Goal: Information Seeking & Learning: Compare options

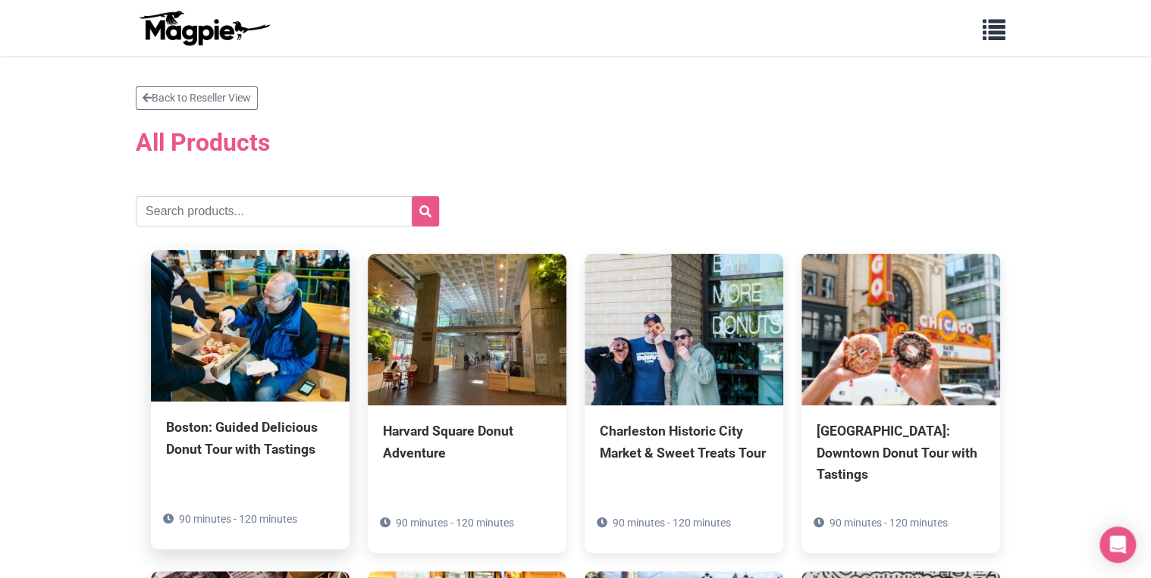
click at [231, 364] on img at bounding box center [250, 326] width 199 height 152
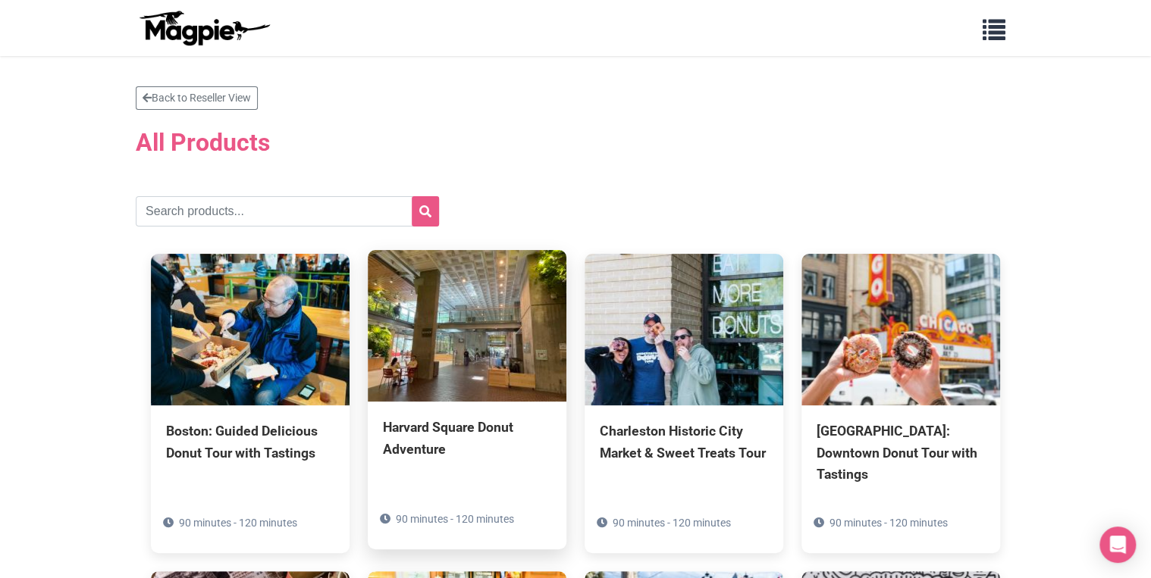
click at [467, 332] on img at bounding box center [467, 326] width 199 height 152
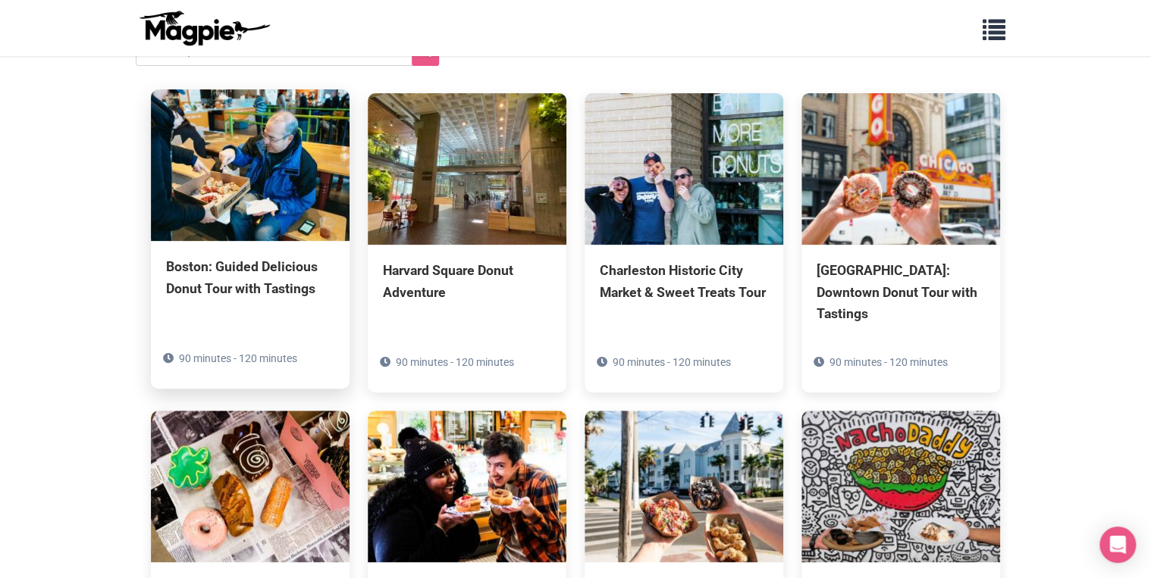
scroll to position [182, 0]
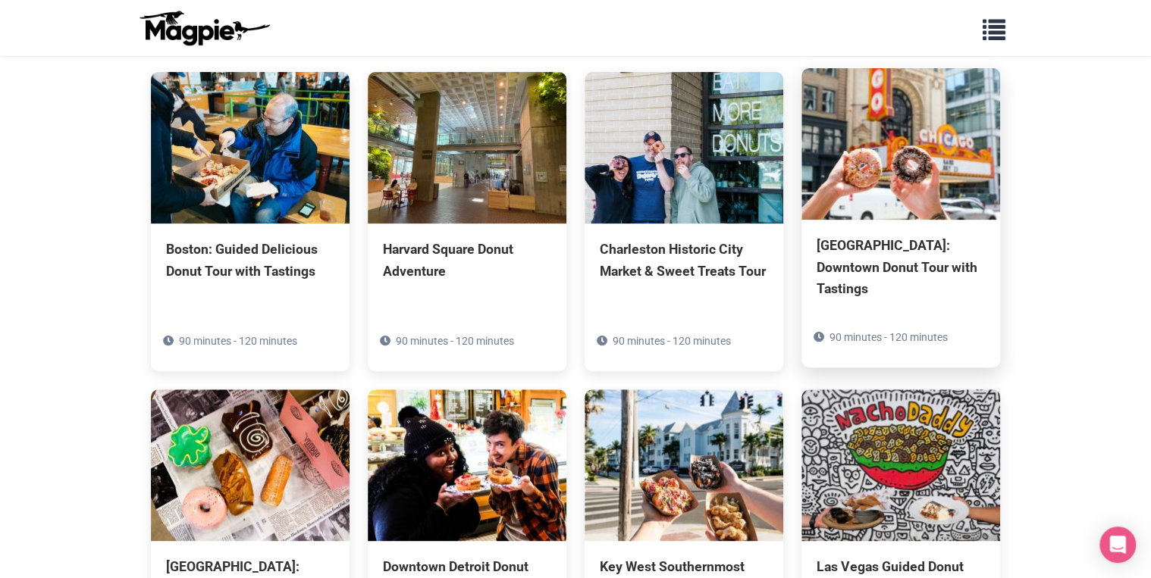
click at [875, 178] on img at bounding box center [900, 144] width 199 height 152
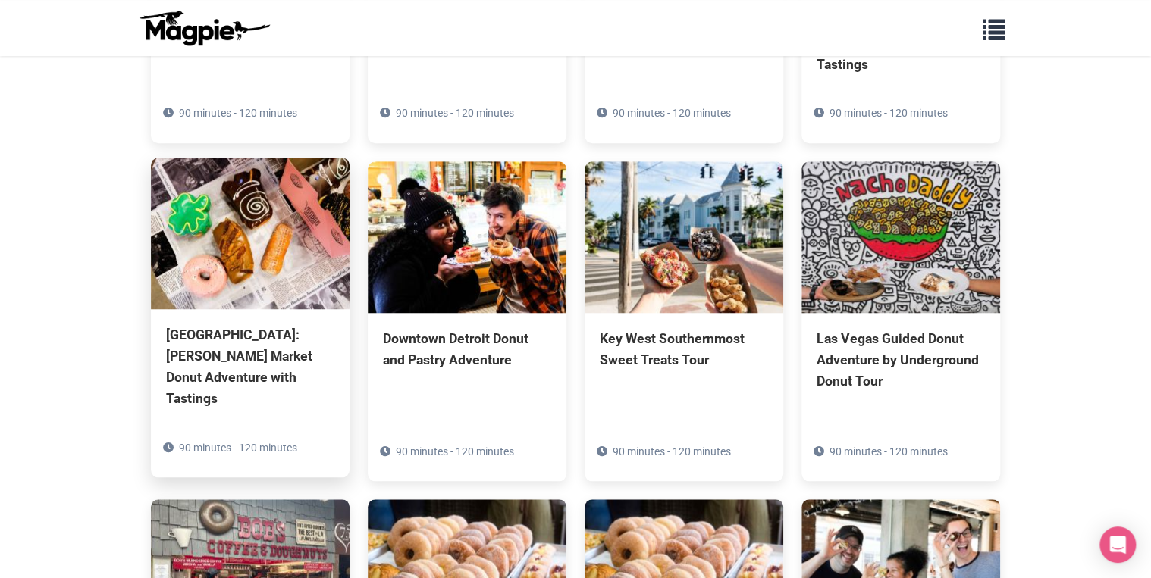
scroll to position [424, 0]
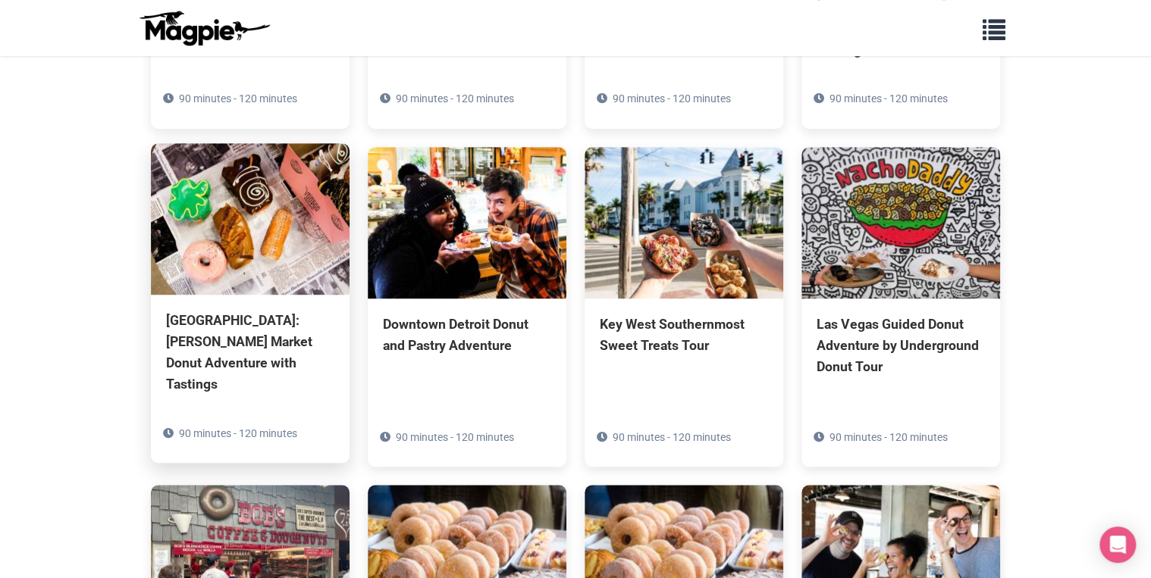
click at [255, 193] on img at bounding box center [250, 219] width 199 height 152
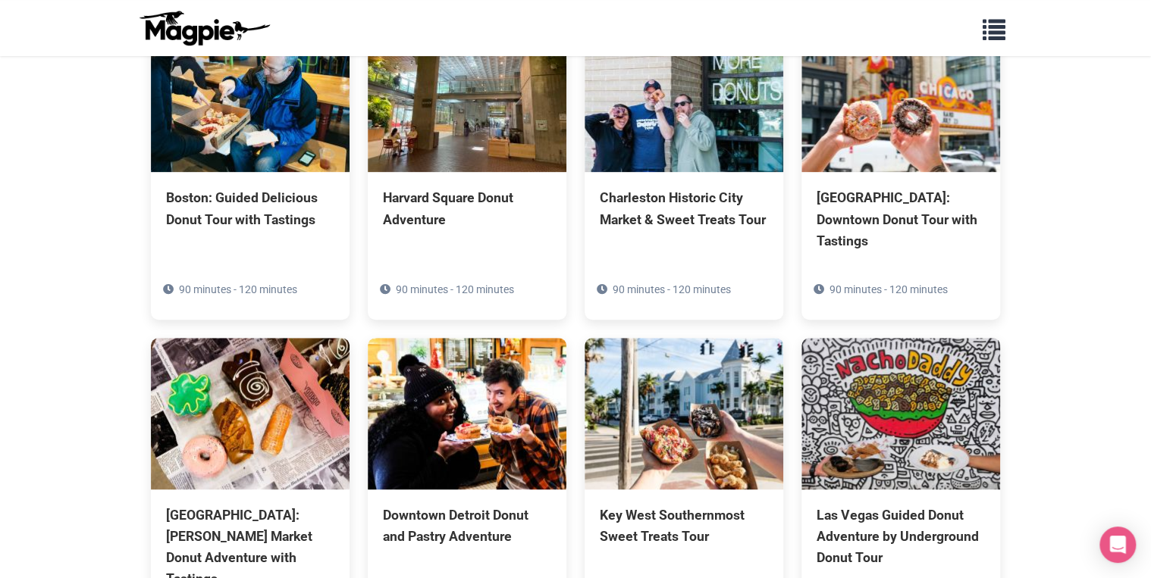
scroll to position [243, 0]
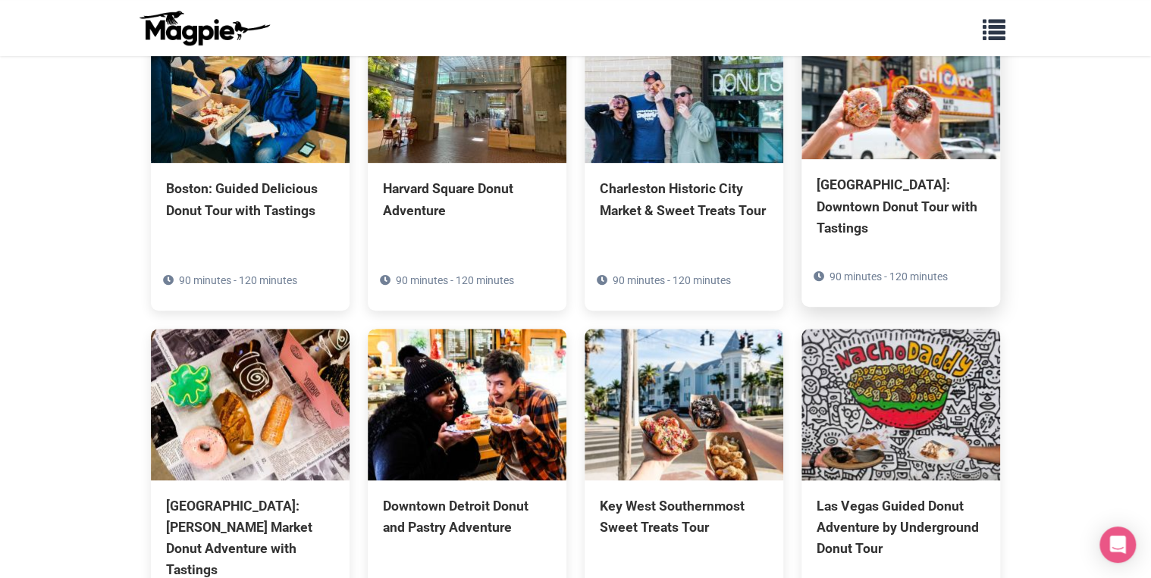
click at [960, 192] on div "[GEOGRAPHIC_DATA]: Downtown Donut Tour with Tastings" at bounding box center [900, 206] width 168 height 64
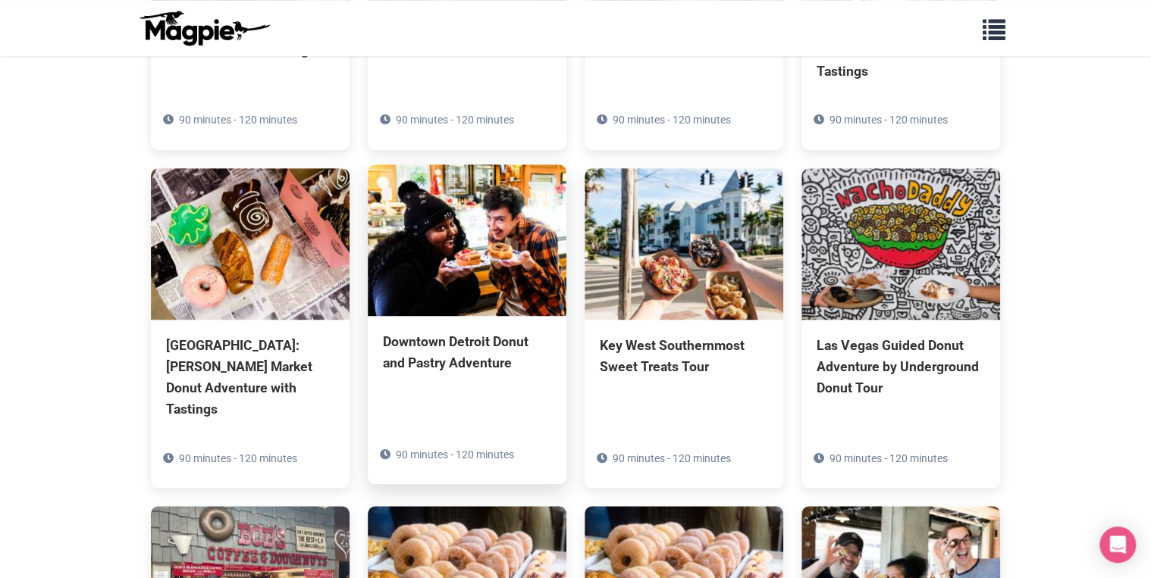
scroll to position [424, 0]
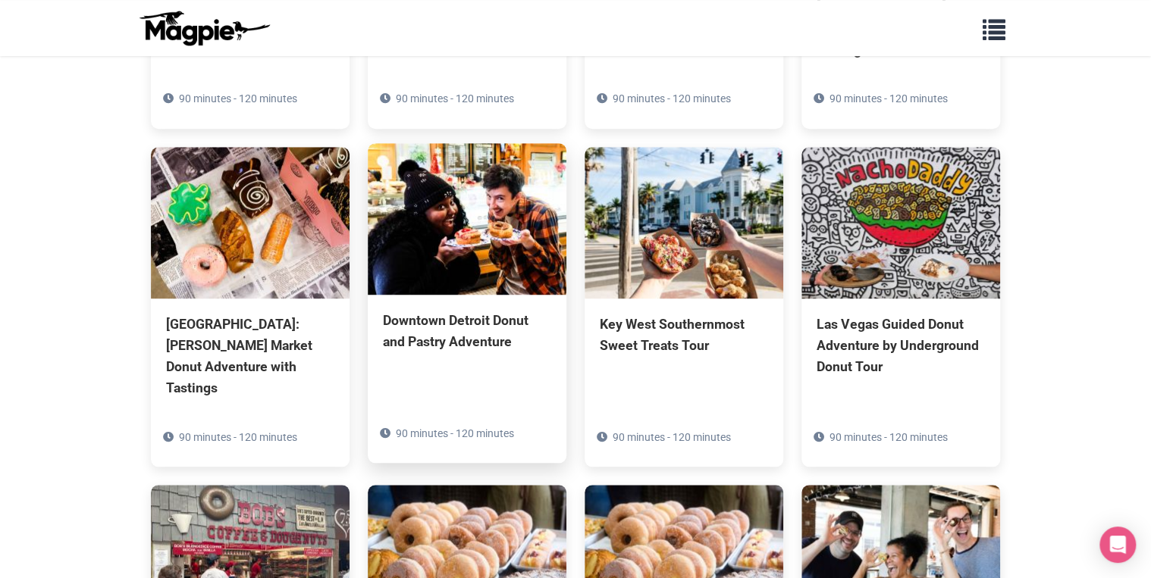
click at [462, 190] on img at bounding box center [467, 219] width 199 height 152
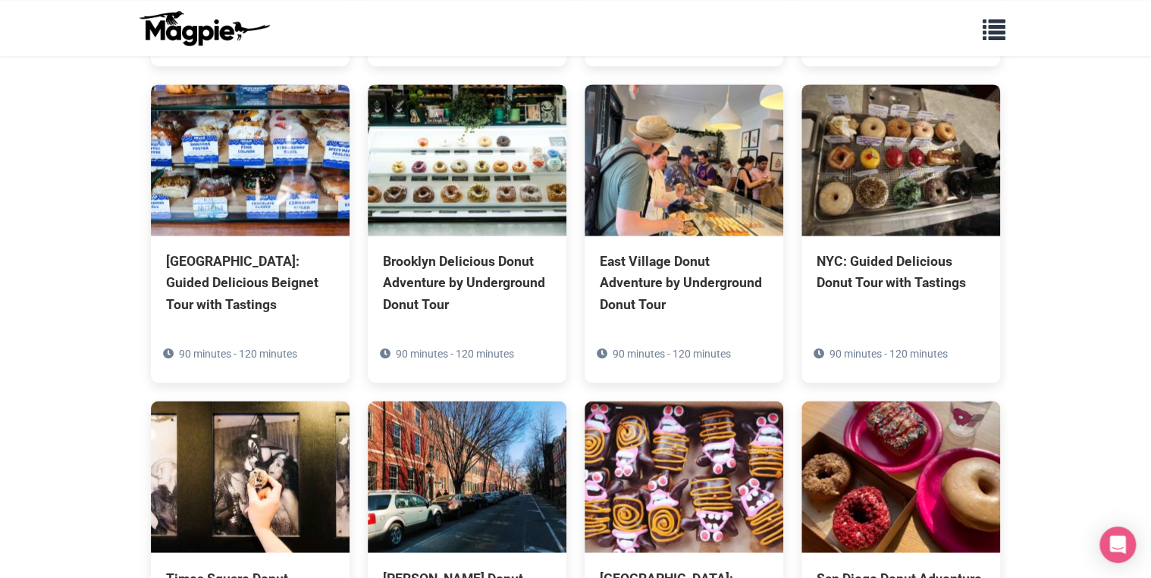
scroll to position [1113, 0]
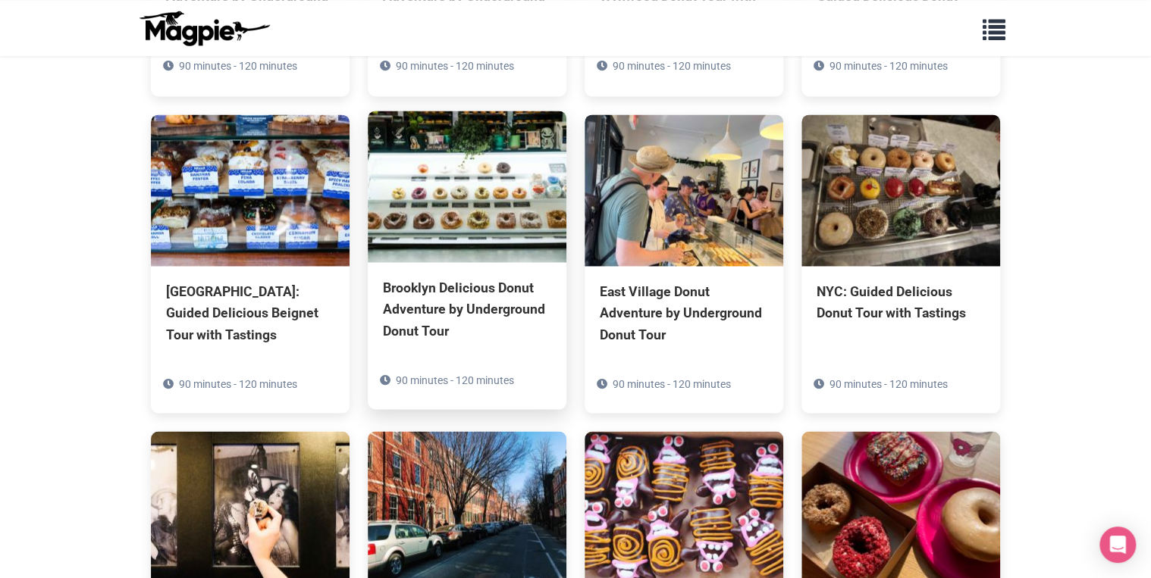
click at [452, 159] on img at bounding box center [467, 187] width 199 height 152
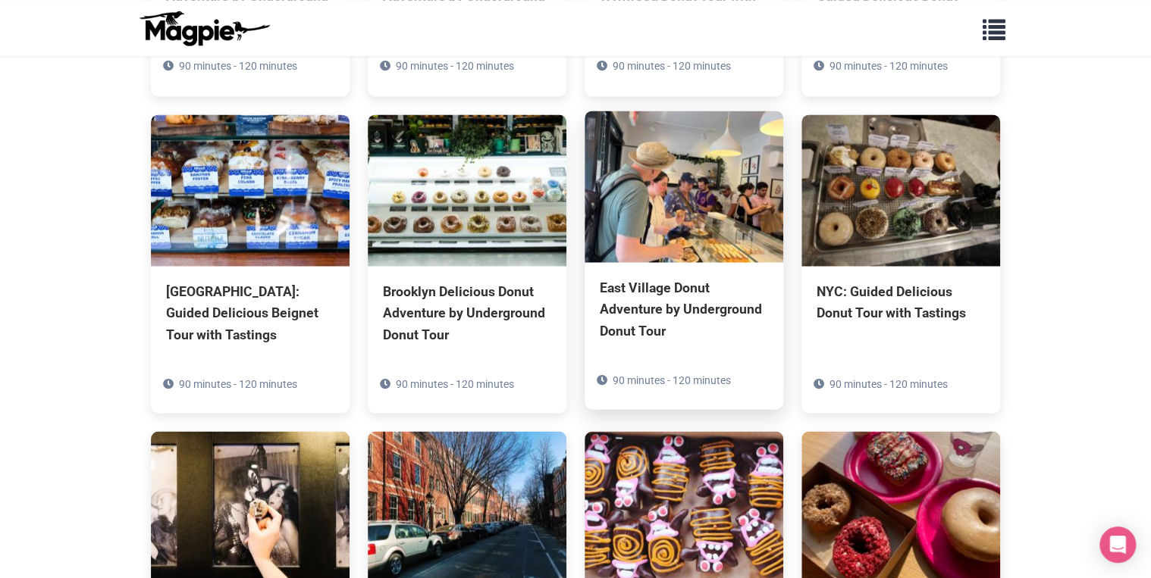
click at [606, 277] on div "East Village Donut Adventure by Underground Donut Tour" at bounding box center [684, 309] width 168 height 64
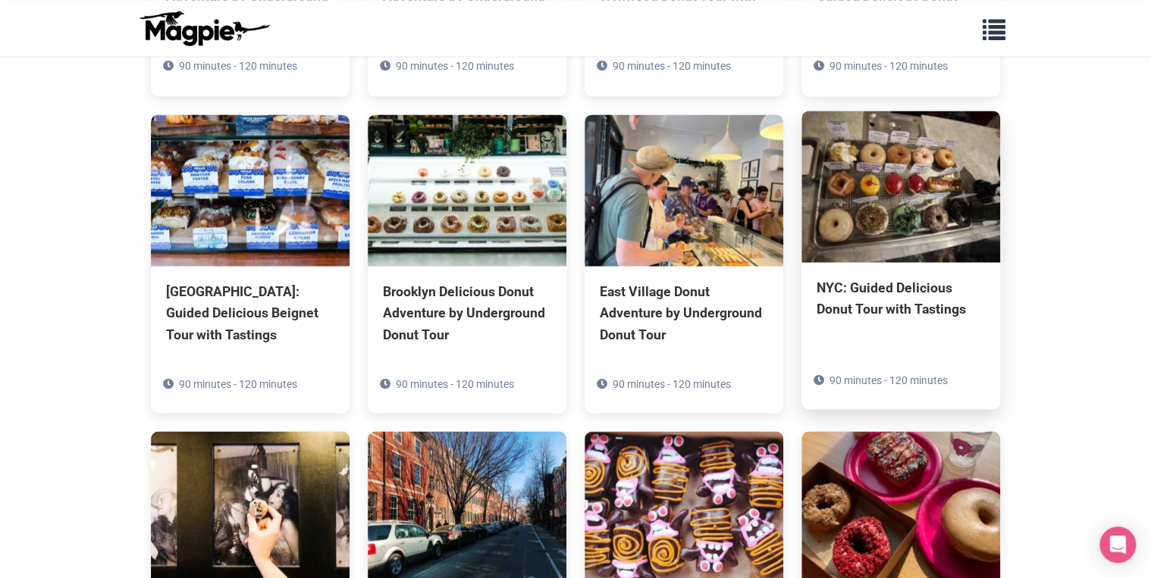
click at [875, 193] on img at bounding box center [900, 187] width 199 height 152
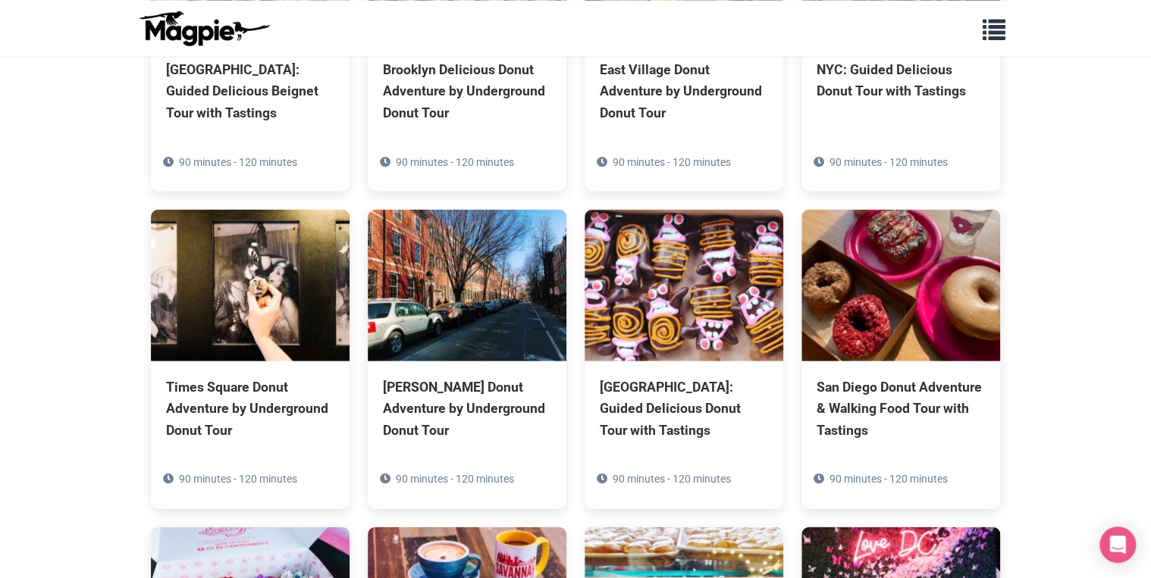
scroll to position [1355, 0]
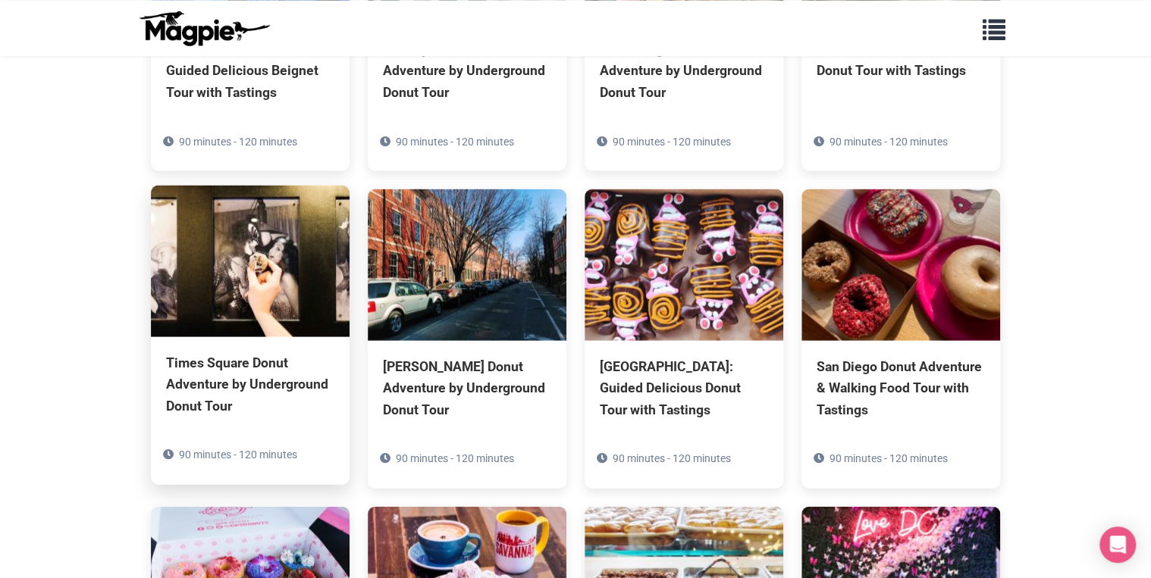
click at [243, 358] on div "Times Square Donut Adventure by Underground Donut Tour" at bounding box center [250, 384] width 168 height 64
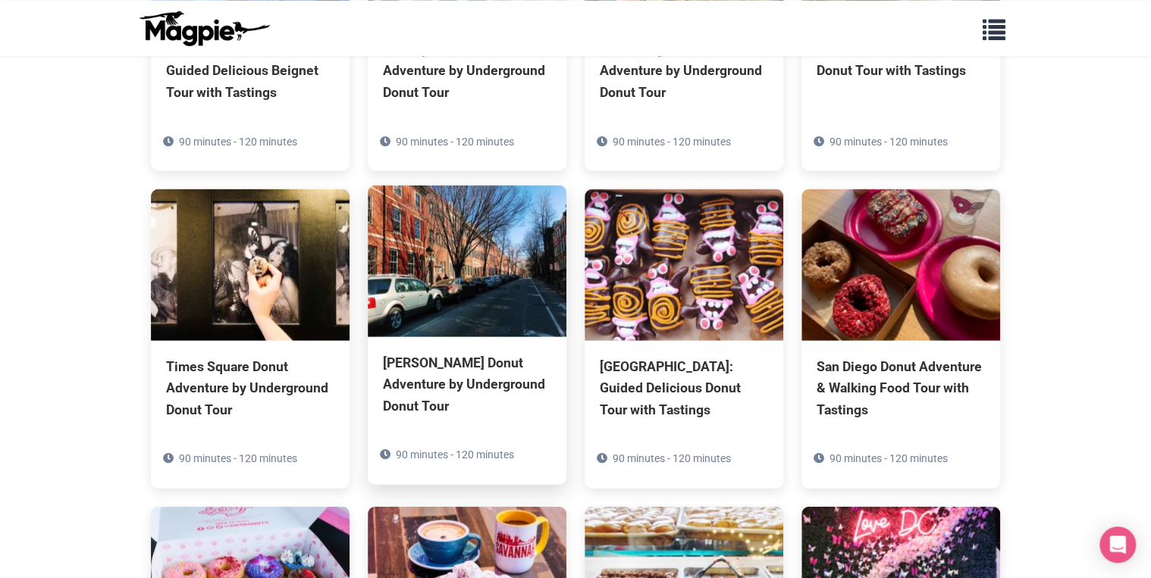
click at [452, 352] on div "[PERSON_NAME] Donut Adventure by Underground Donut Tour" at bounding box center [467, 384] width 168 height 64
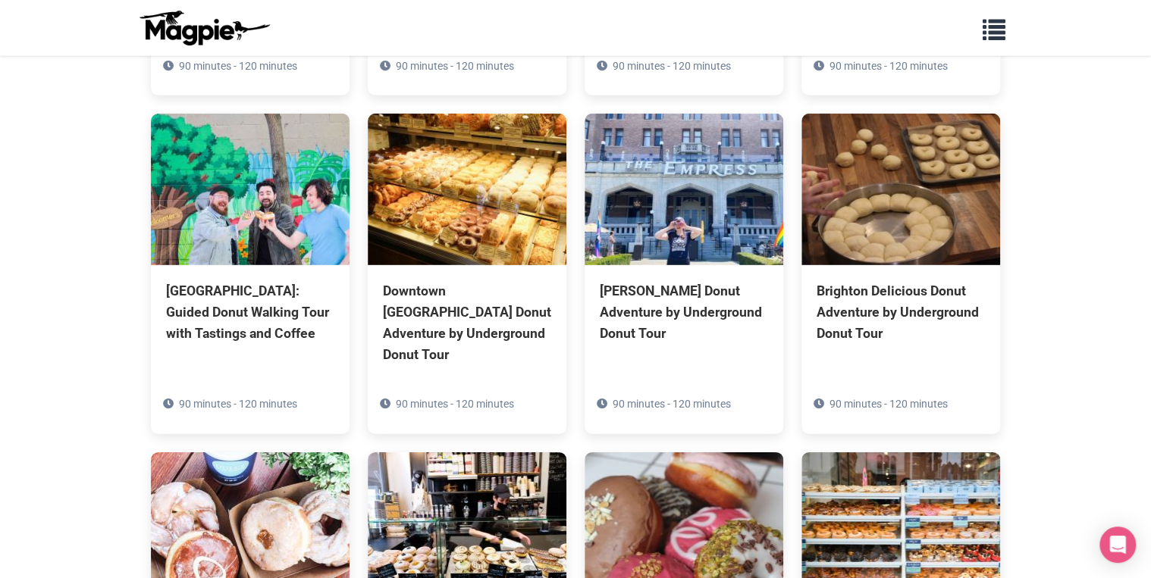
scroll to position [2125, 0]
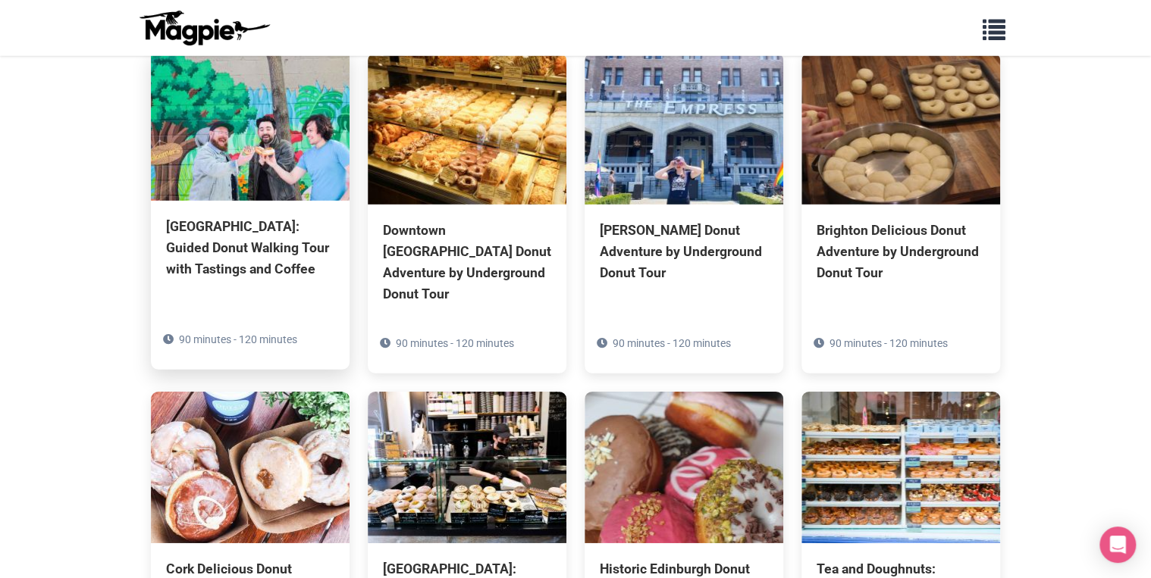
click at [264, 129] on img at bounding box center [250, 125] width 199 height 152
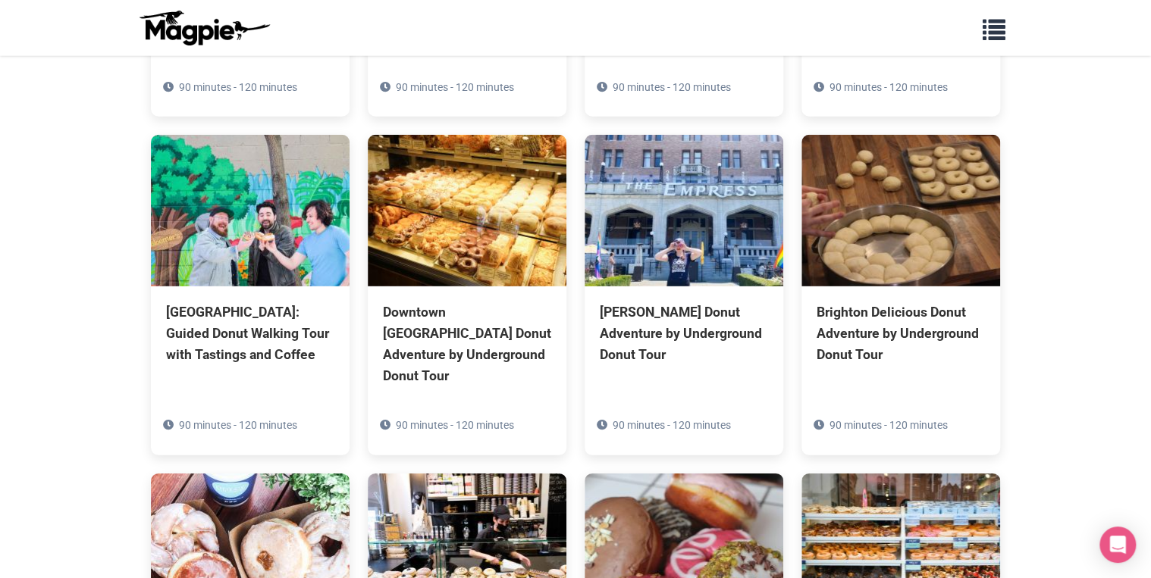
scroll to position [2065, 0]
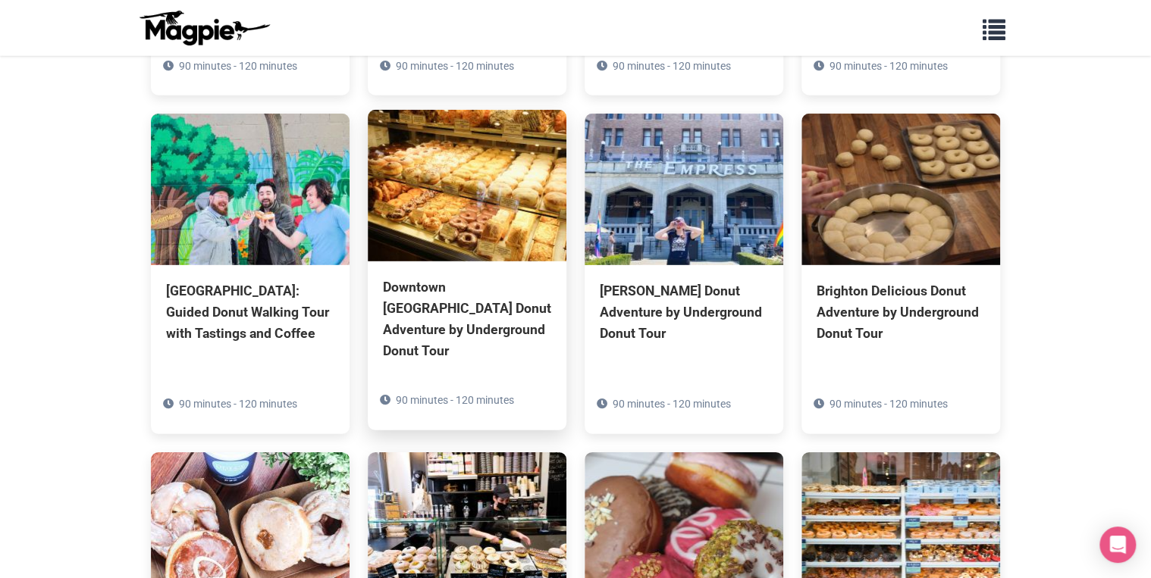
click at [494, 151] on img at bounding box center [467, 186] width 199 height 152
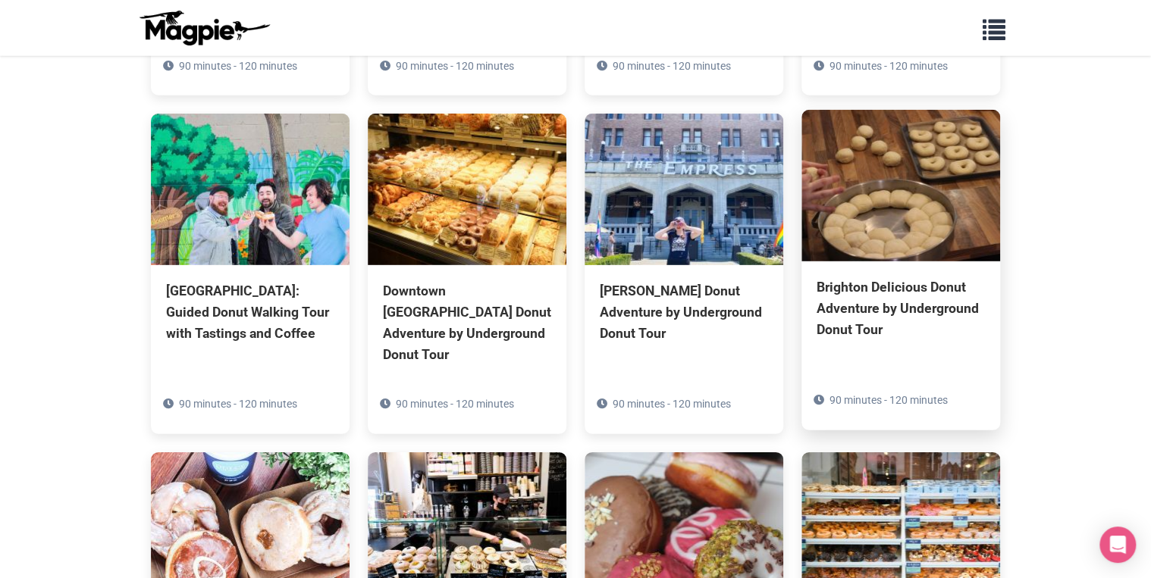
click at [860, 277] on div "Brighton Delicious Donut Adventure by Underground Donut Tour" at bounding box center [900, 309] width 168 height 64
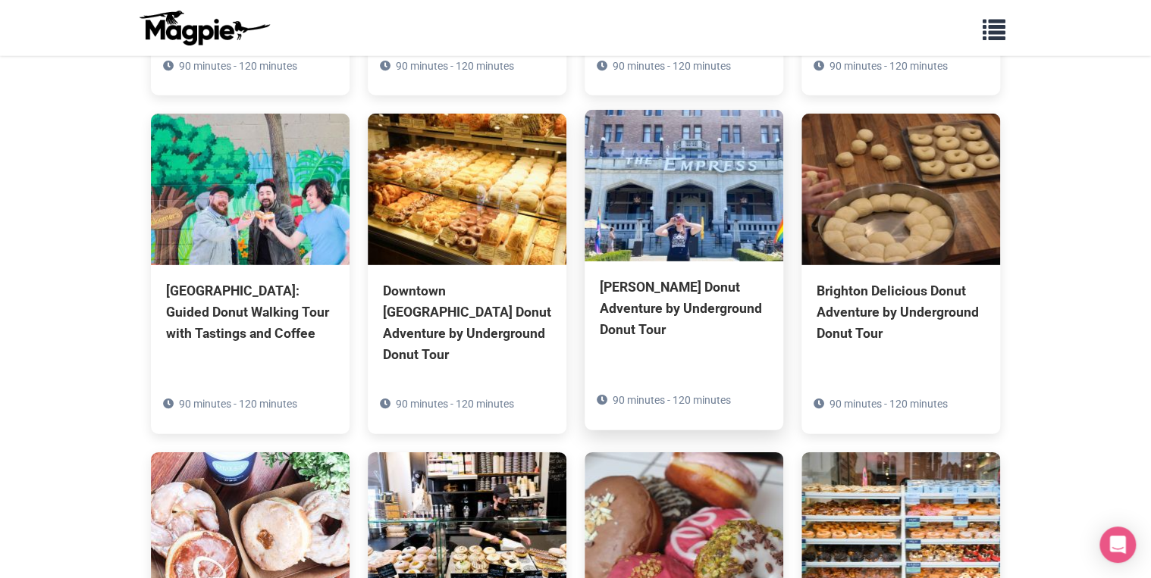
click at [659, 277] on div "[PERSON_NAME] Donut Adventure by Underground Donut Tour" at bounding box center [684, 309] width 168 height 64
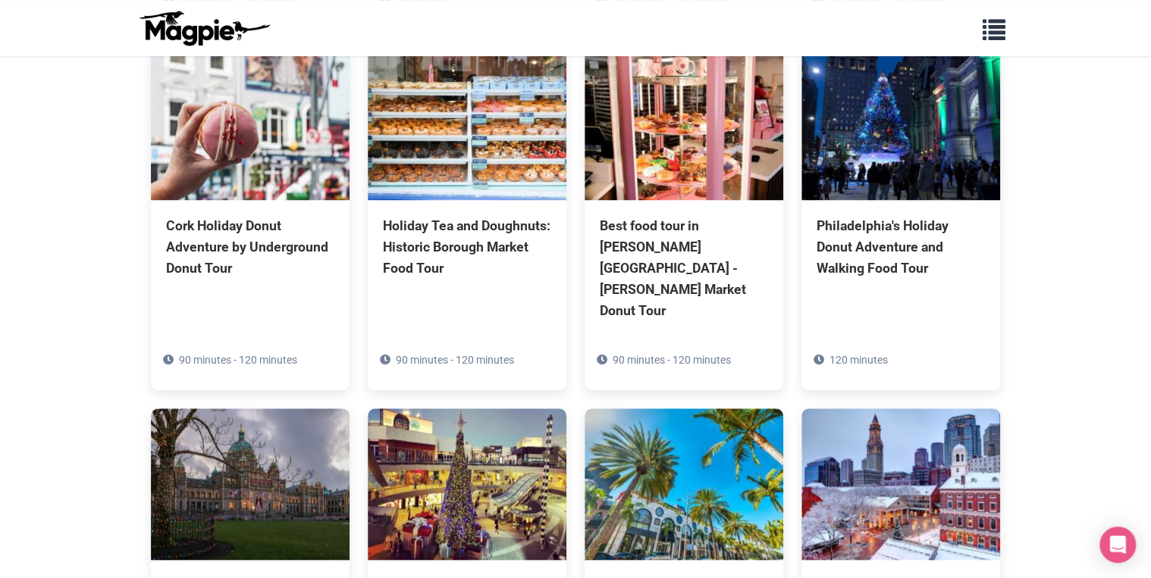
scroll to position [3399, 0]
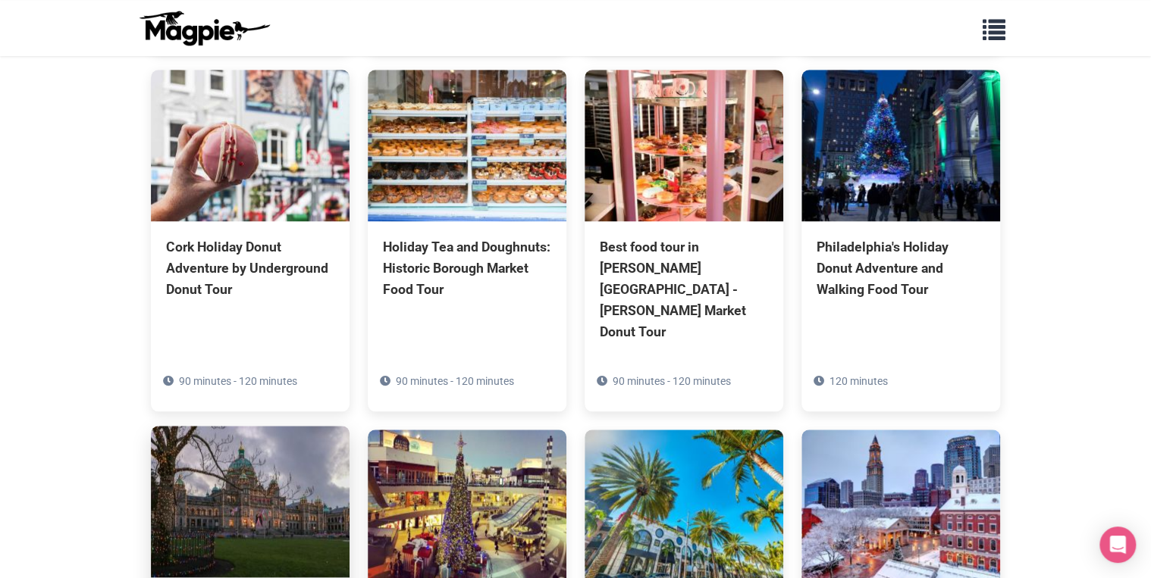
click at [219, 443] on img at bounding box center [250, 502] width 199 height 152
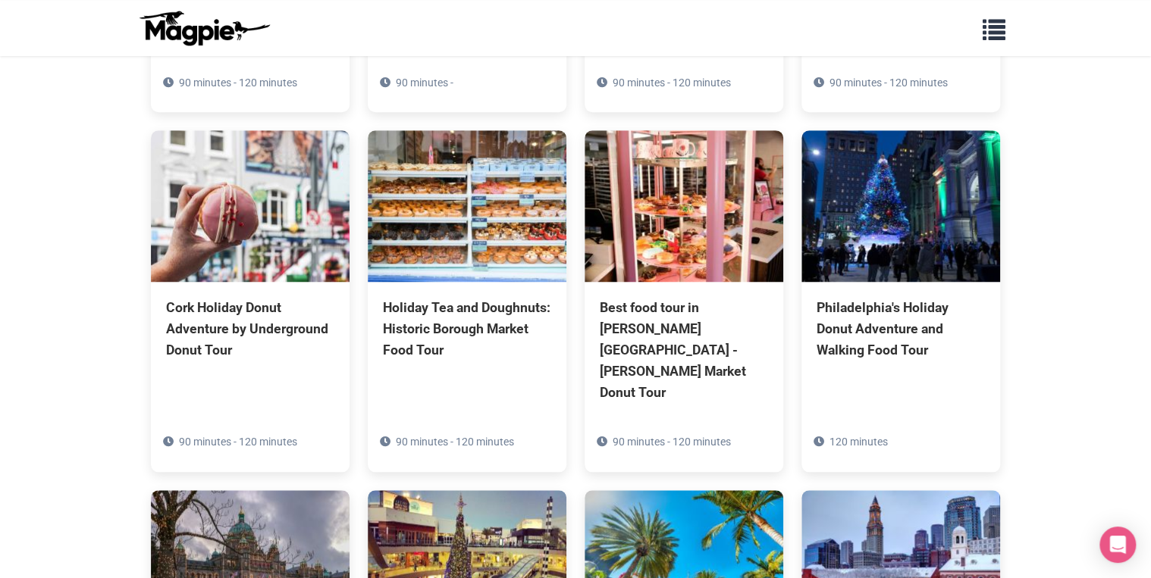
scroll to position [3277, 0]
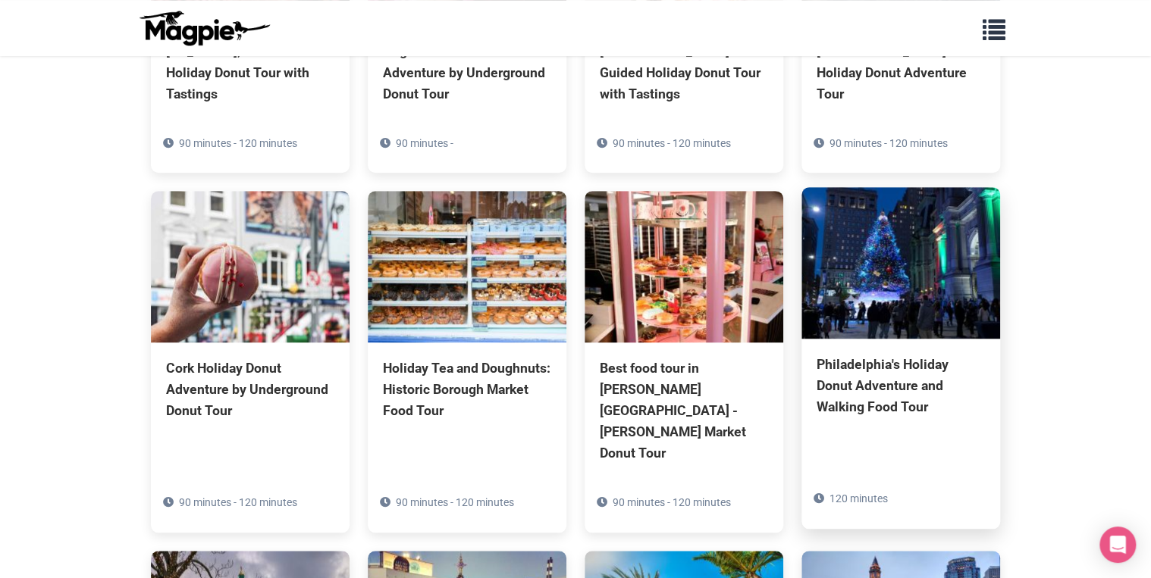
click at [927, 235] on img at bounding box center [900, 263] width 199 height 152
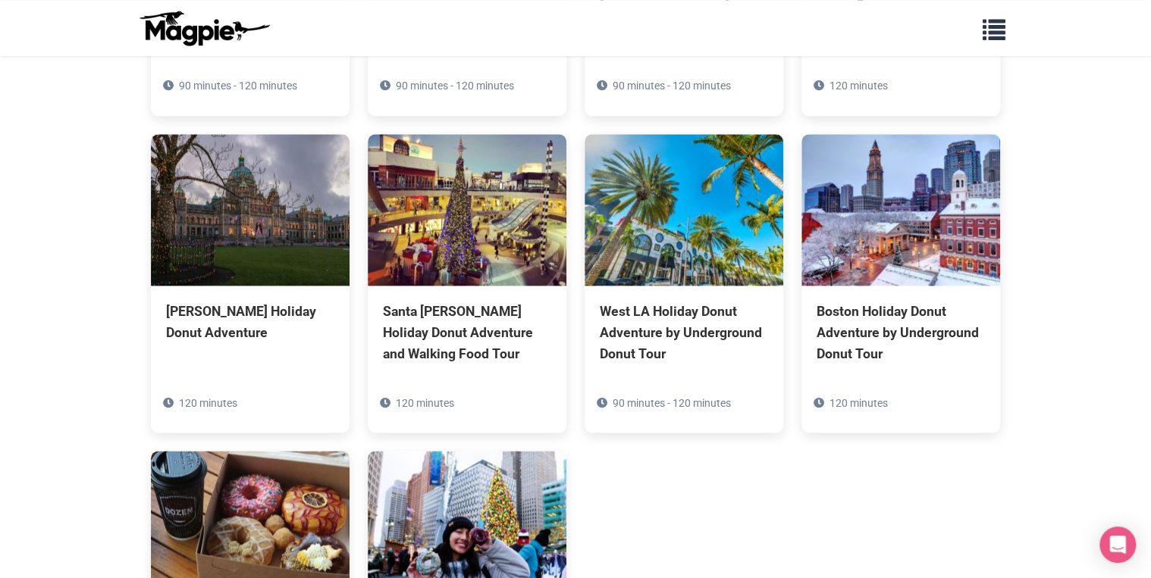
scroll to position [3702, 0]
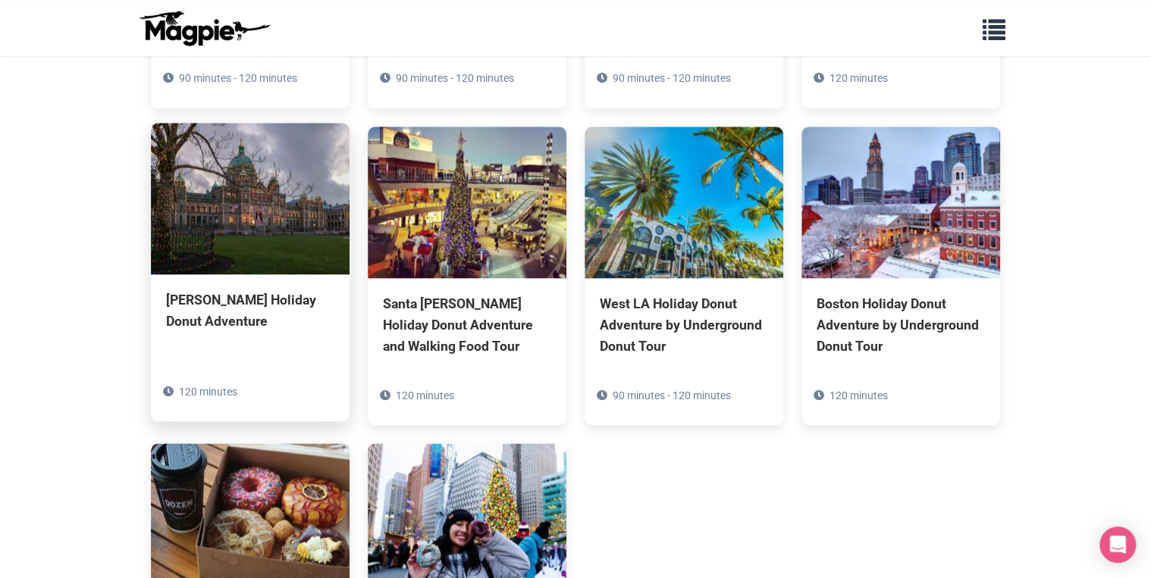
click at [253, 155] on img at bounding box center [250, 199] width 199 height 152
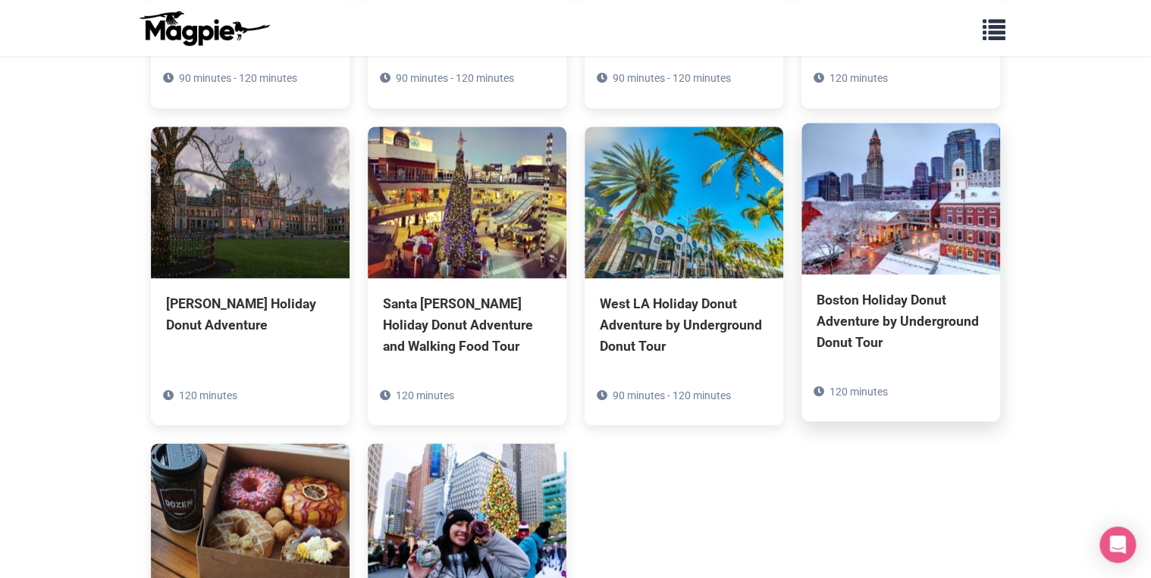
click at [917, 290] on div "Boston Holiday Donut Adventure by Underground Donut Tour" at bounding box center [900, 322] width 168 height 64
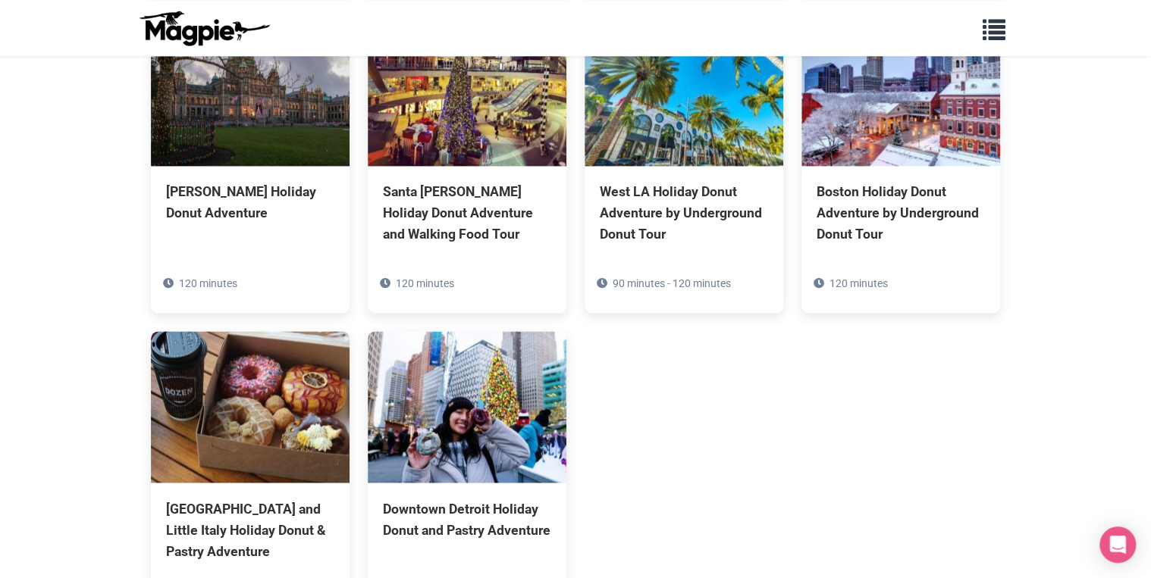
scroll to position [3823, 0]
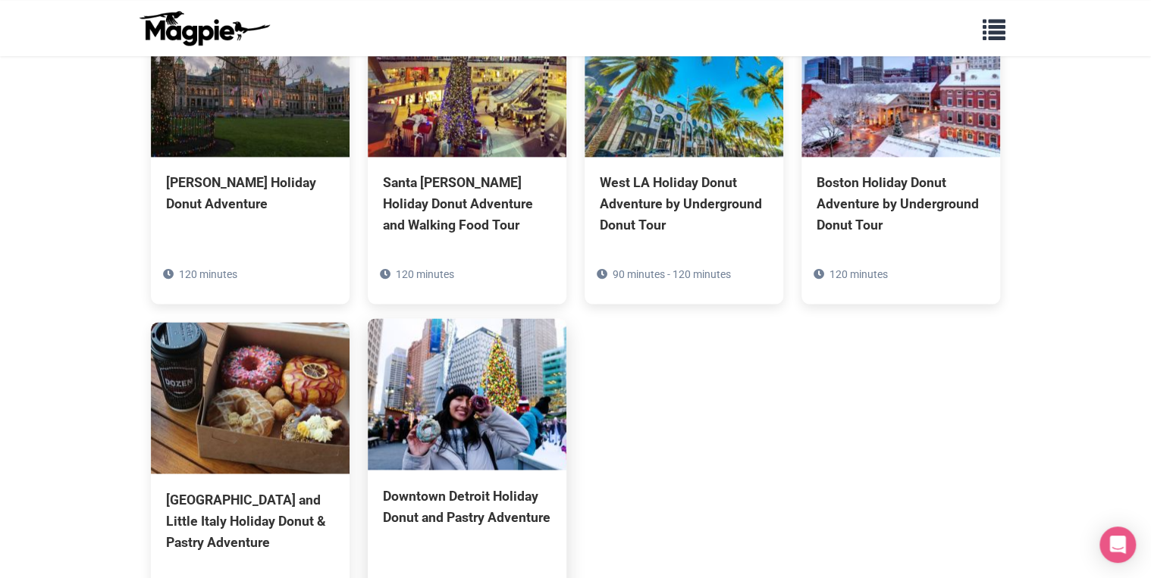
click at [417, 485] on div "Downtown Detroit Holiday Donut and Pastry Adventure" at bounding box center [467, 506] width 168 height 42
